Goal: Unclear

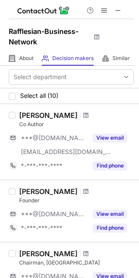
click at [119, 10] on span at bounding box center [117, 10] width 7 height 7
